Goal: Task Accomplishment & Management: Use online tool/utility

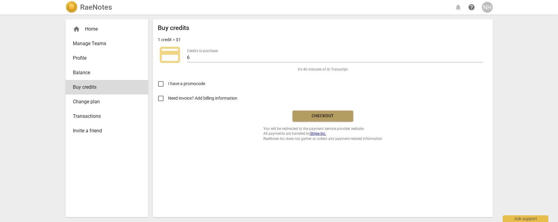
drag, startPoint x: 342, startPoint y: 117, endPoint x: 416, endPoint y: 111, distance: 74.8
click at [342, 117] on span "Checkout" at bounding box center [322, 116] width 51 height 6
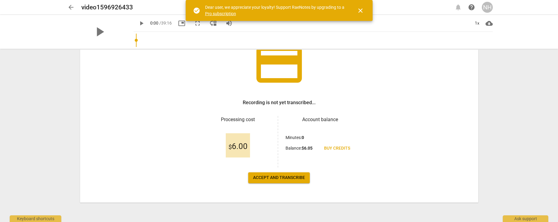
scroll to position [51, 0]
click at [294, 179] on span "Accept and transcribe" at bounding box center [279, 178] width 52 height 6
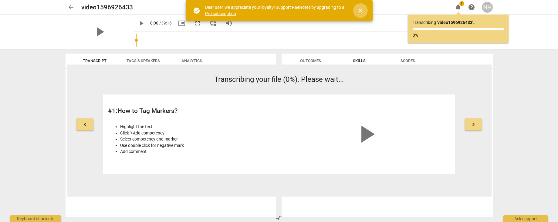
click at [360, 8] on span "close" at bounding box center [360, 10] width 7 height 7
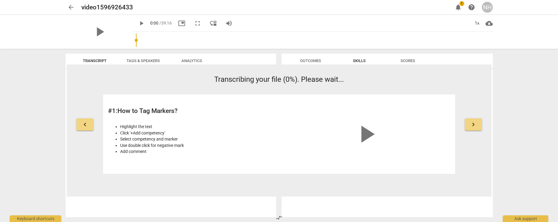
scroll to position [0, 0]
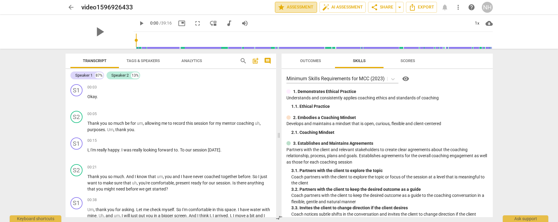
click at [289, 5] on span "star Assessment" at bounding box center [295, 7] width 37 height 7
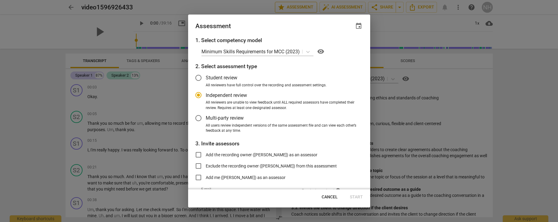
click at [289, 5] on div at bounding box center [279, 111] width 558 height 222
radio input "false"
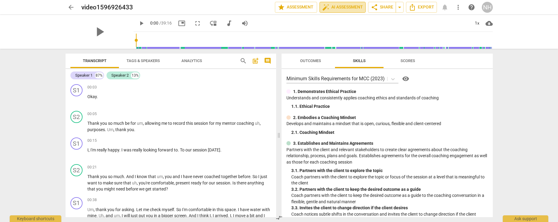
click at [342, 6] on span "auto_fix_high AI Assessment" at bounding box center [342, 7] width 41 height 7
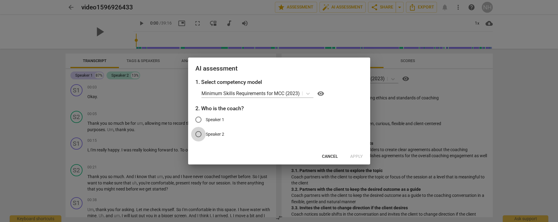
click at [197, 134] on input "Speaker 2" at bounding box center [198, 134] width 15 height 15
radio input "true"
click at [358, 156] on span "Apply" at bounding box center [356, 157] width 13 height 6
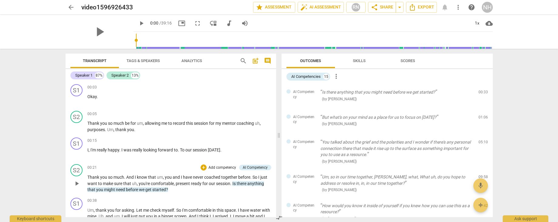
scroll to position [2, 0]
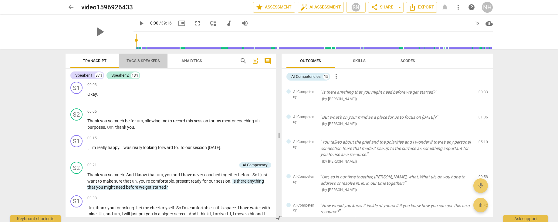
click at [148, 60] on span "Tags & Speakers" at bounding box center [142, 61] width 33 height 5
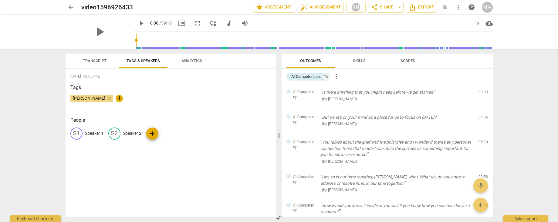
click at [129, 132] on p "Speaker 2" at bounding box center [132, 133] width 18 height 6
type input "Coach"
click at [89, 133] on p "Speaker 1" at bounding box center [94, 133] width 18 height 6
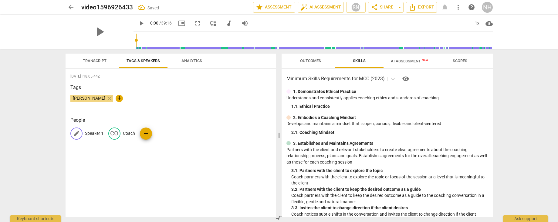
click at [90, 133] on p "Speaker 1" at bounding box center [94, 133] width 18 height 6
type input "Bea"
click at [188, 96] on div "Nancy Hauschildt close +" at bounding box center [170, 101] width 201 height 12
click at [98, 61] on span "Transcript" at bounding box center [95, 61] width 24 height 5
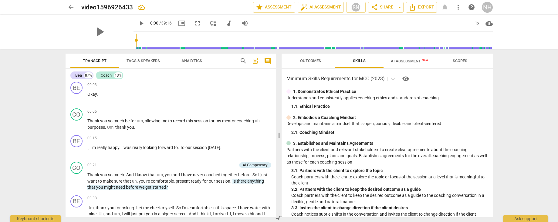
scroll to position [0, 0]
click at [409, 61] on span "AI Assessment New" at bounding box center [410, 61] width 38 height 5
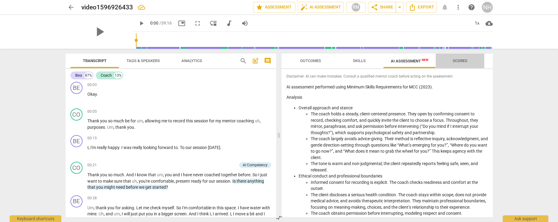
drag, startPoint x: 455, startPoint y: 60, endPoint x: 466, endPoint y: 62, distance: 11.7
click at [455, 60] on span "Scores" at bounding box center [459, 61] width 15 height 5
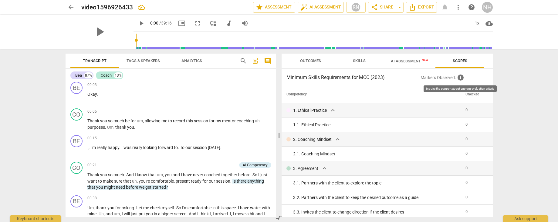
click at [460, 77] on span "info" at bounding box center [460, 77] width 7 height 7
click at [406, 61] on span "AI Assessment New" at bounding box center [410, 61] width 38 height 5
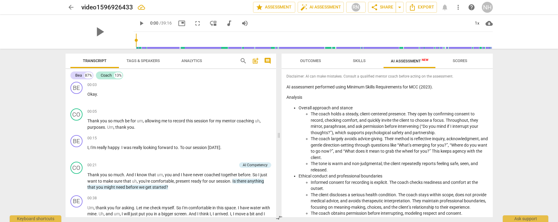
click at [305, 63] on span "Outcomes" at bounding box center [310, 61] width 35 height 8
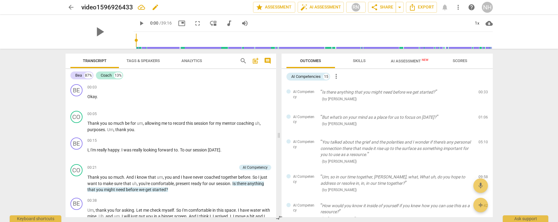
click at [131, 7] on h2 "video1596926433" at bounding box center [107, 8] width 52 height 8
click at [156, 6] on span "edit" at bounding box center [155, 7] width 7 height 7
drag, startPoint x: 136, startPoint y: 8, endPoint x: 80, endPoint y: 7, distance: 56.1
click at [80, 7] on div "arrow_back video1596926433 done clear star Assessment auto_fix_high AI Assessme…" at bounding box center [279, 8] width 427 height 12
type input "Nancy/Bea-10152025"
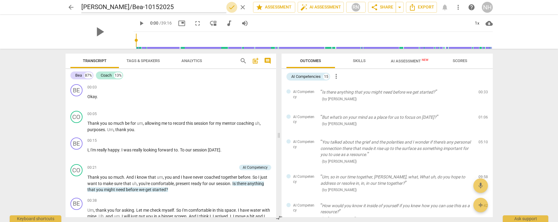
drag, startPoint x: 229, startPoint y: 7, endPoint x: 235, endPoint y: 8, distance: 6.5
click at [229, 7] on span "done" at bounding box center [231, 7] width 7 height 7
click at [70, 6] on span "arrow_back" at bounding box center [70, 7] width 7 height 7
